Goal: Check status: Check status

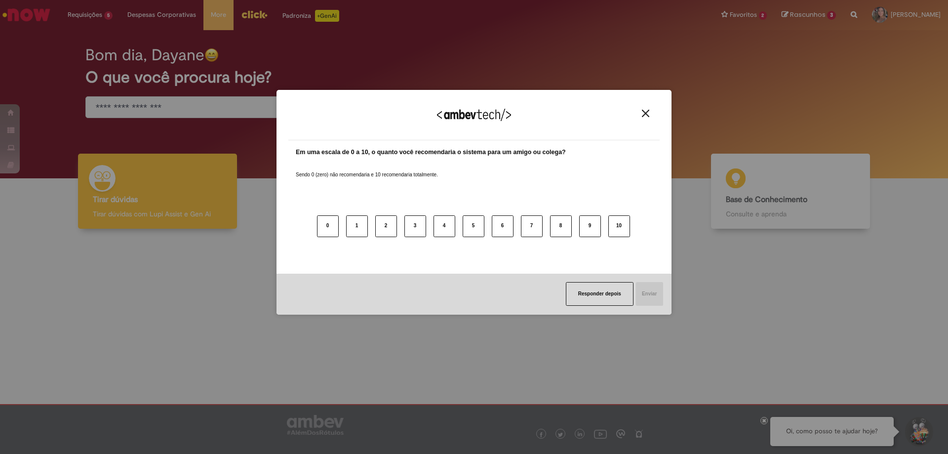
click at [649, 112] on img "Close" at bounding box center [645, 113] width 7 height 7
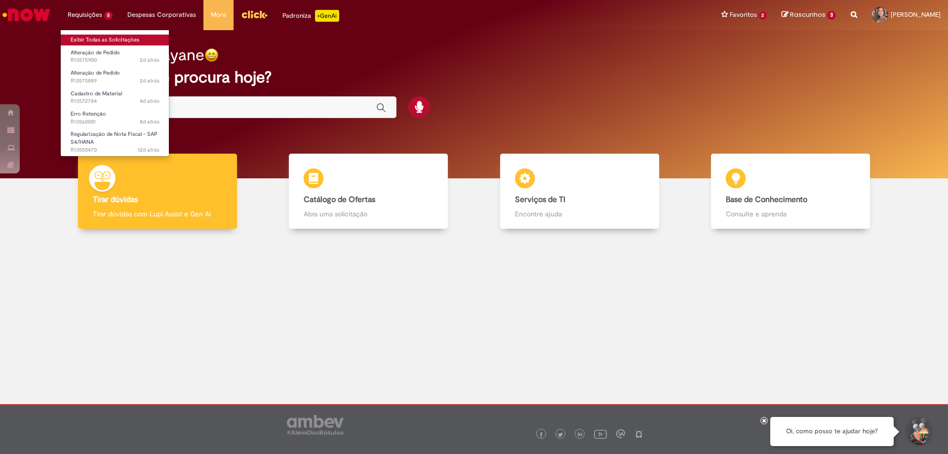
click at [96, 41] on link "Exibir Todas as Solicitações" at bounding box center [115, 40] width 109 height 11
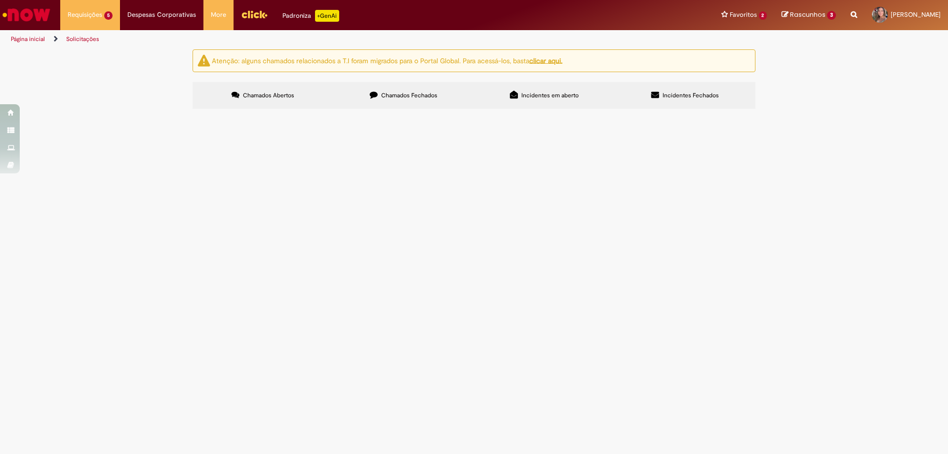
click at [0, 0] on span "Pendente Usuário" at bounding box center [0, 0] width 0 height 0
click at [706, 210] on main "Solicitações Atenção: alguns chamados relacionados a T.I foram migrados para o …" at bounding box center [474, 251] width 948 height 405
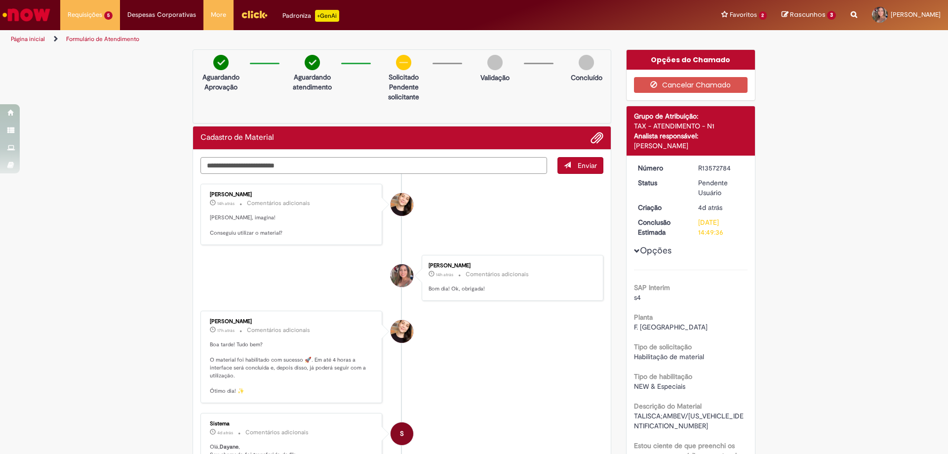
click at [259, 164] on textarea "Digite sua mensagem aqui..." at bounding box center [373, 165] width 346 height 17
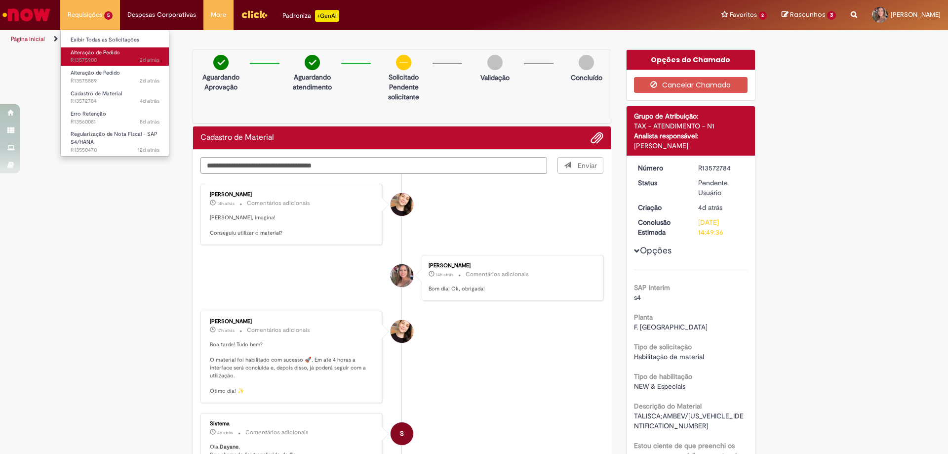
type textarea "**********"
click at [106, 55] on span "Alteração de Pedido" at bounding box center [95, 52] width 49 height 7
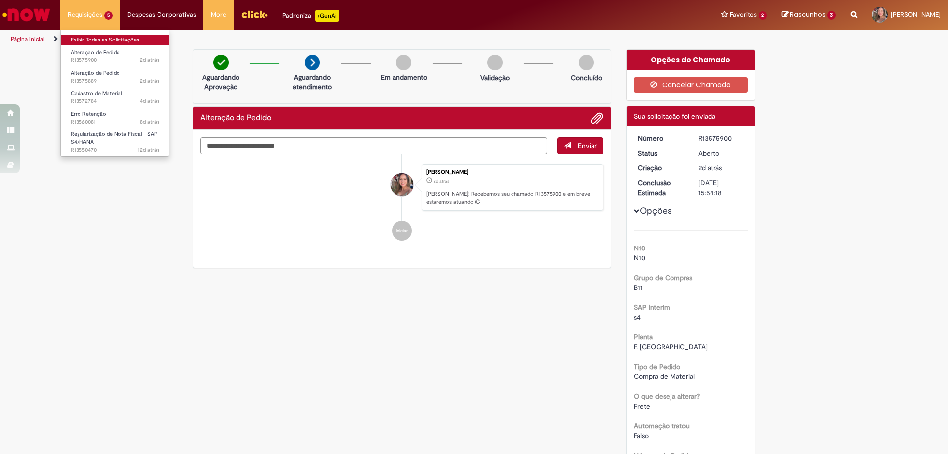
click at [100, 37] on link "Exibir Todas as Solicitações" at bounding box center [115, 40] width 109 height 11
